Goal: Information Seeking & Learning: Learn about a topic

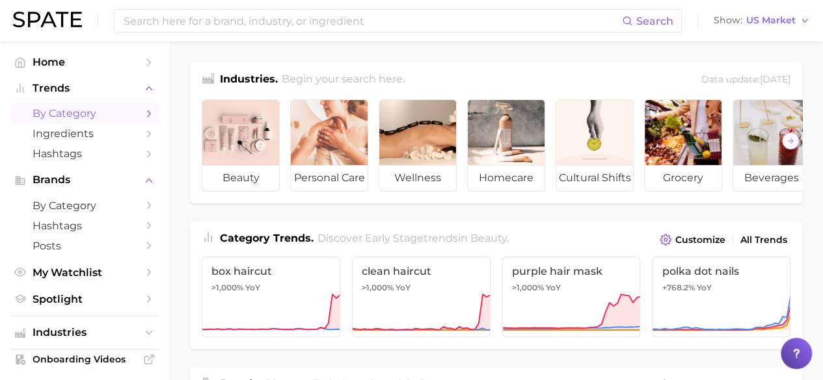
click at [143, 114] on icon "Sidebar" at bounding box center [149, 114] width 12 height 12
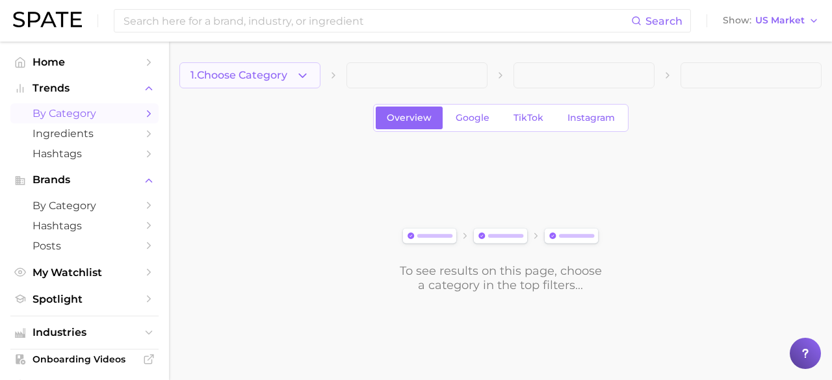
click at [265, 76] on span "1. Choose Category" at bounding box center [239, 76] width 97 height 12
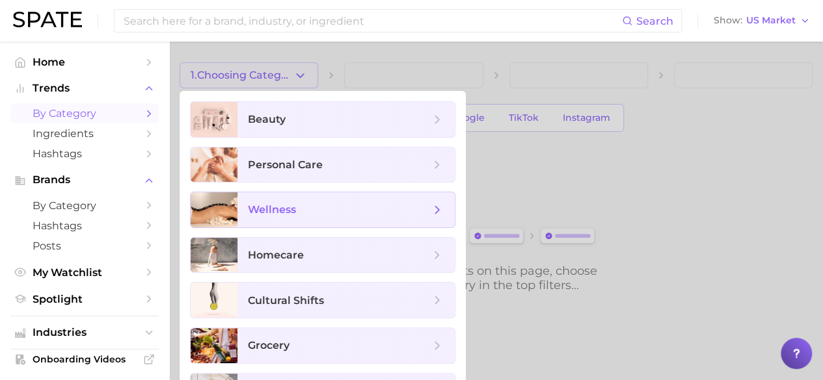
click at [344, 206] on span "wellness" at bounding box center [339, 210] width 182 height 14
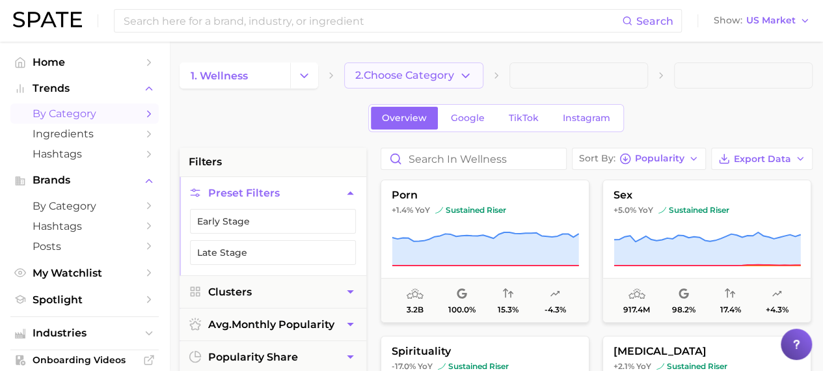
click at [449, 77] on span "2. Choose Category" at bounding box center [404, 76] width 99 height 12
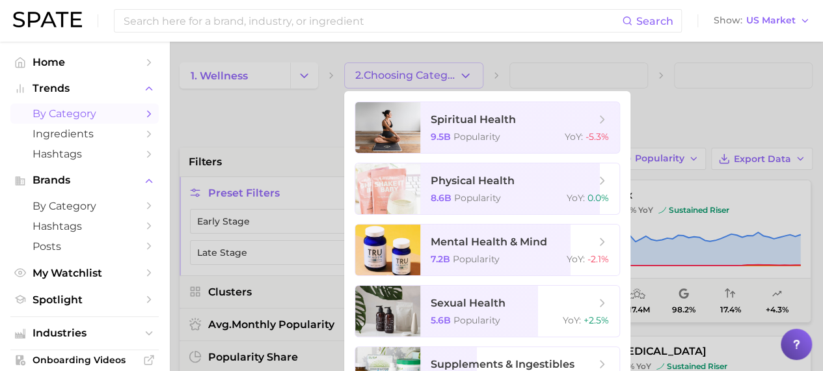
scroll to position [95, 0]
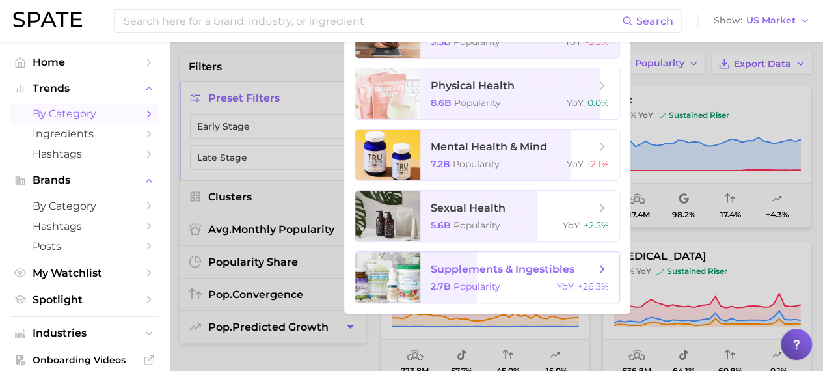
click at [488, 285] on span "Popularity" at bounding box center [476, 286] width 47 height 12
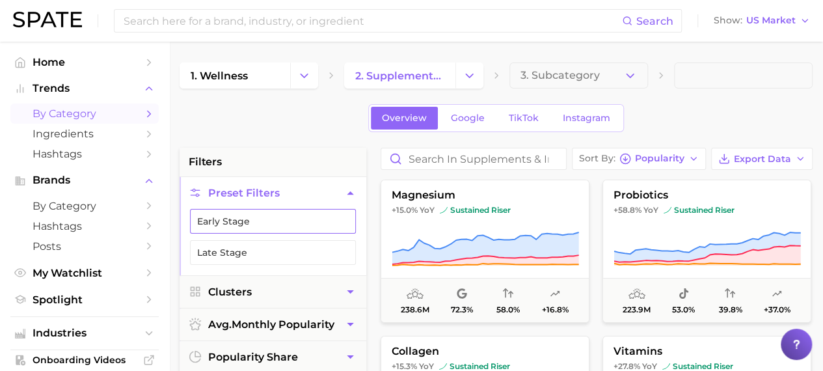
click at [342, 218] on icon "button" at bounding box center [343, 221] width 10 height 10
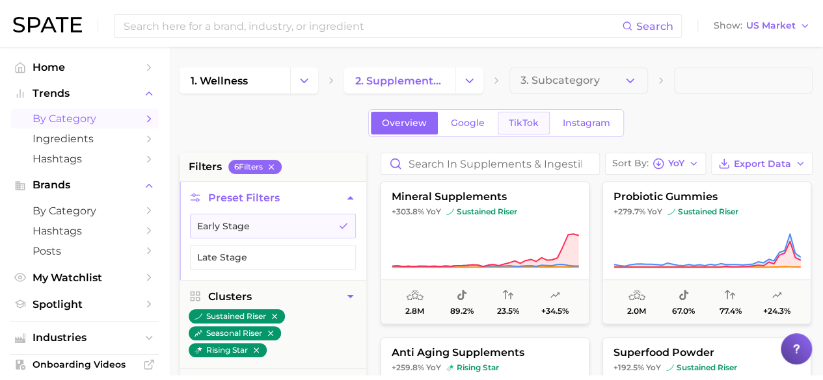
scroll to position [473, 0]
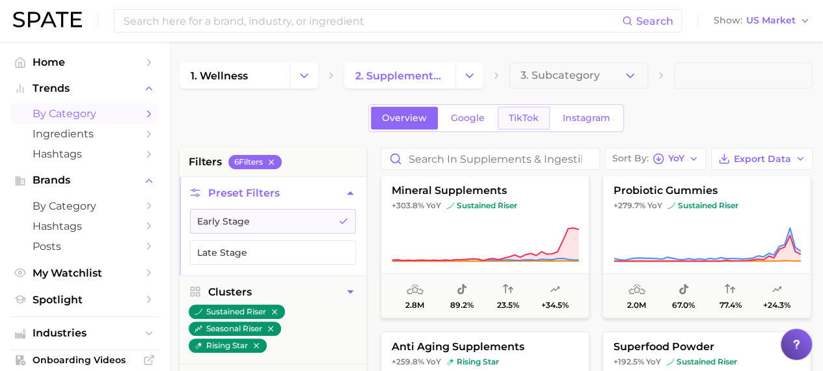
click at [519, 118] on span "TikTok" at bounding box center [523, 117] width 30 height 11
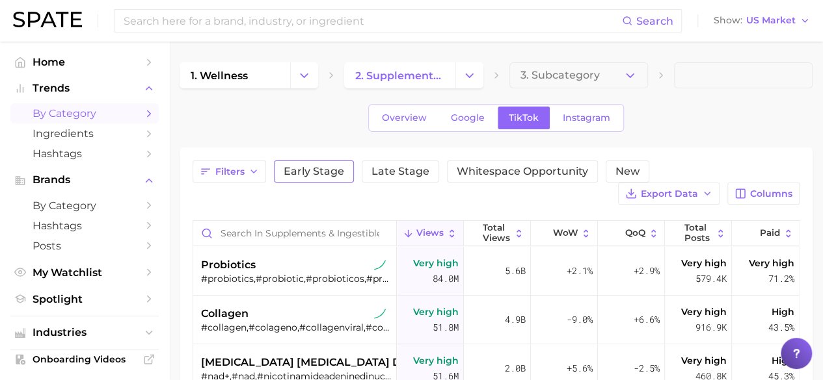
click at [325, 169] on span "Early Stage" at bounding box center [313, 171] width 60 height 10
